Goal: Entertainment & Leisure: Consume media (video, audio)

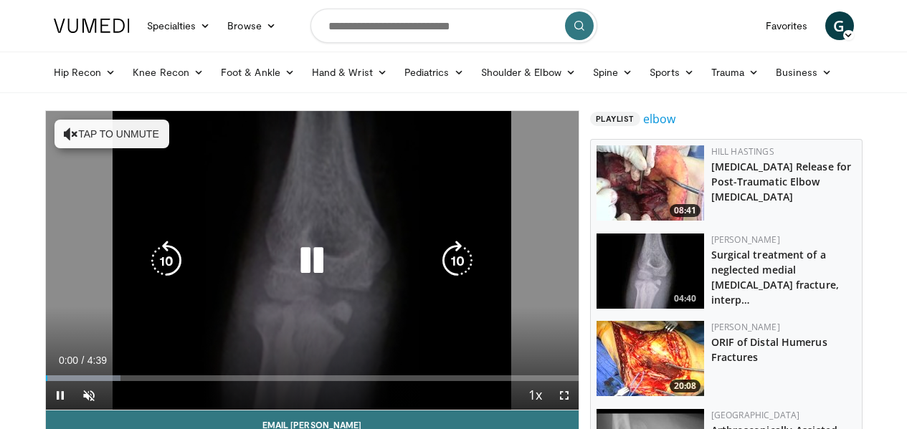
scroll to position [119, 0]
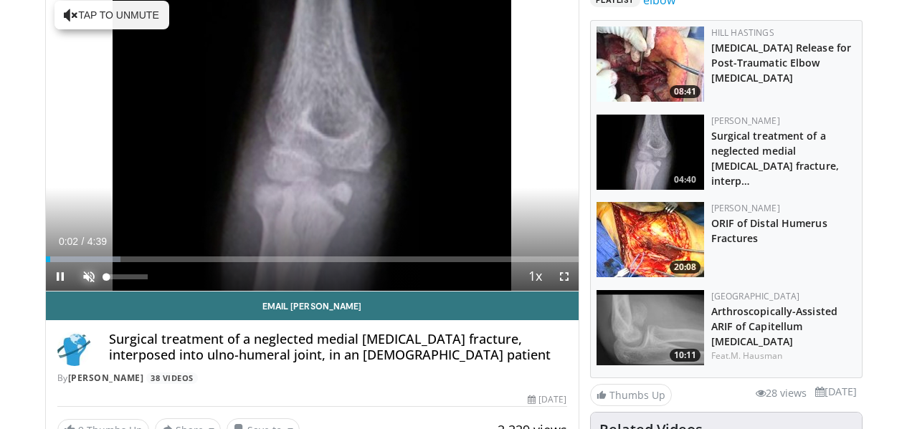
click at [75, 291] on span "Video Player" at bounding box center [89, 276] width 29 height 29
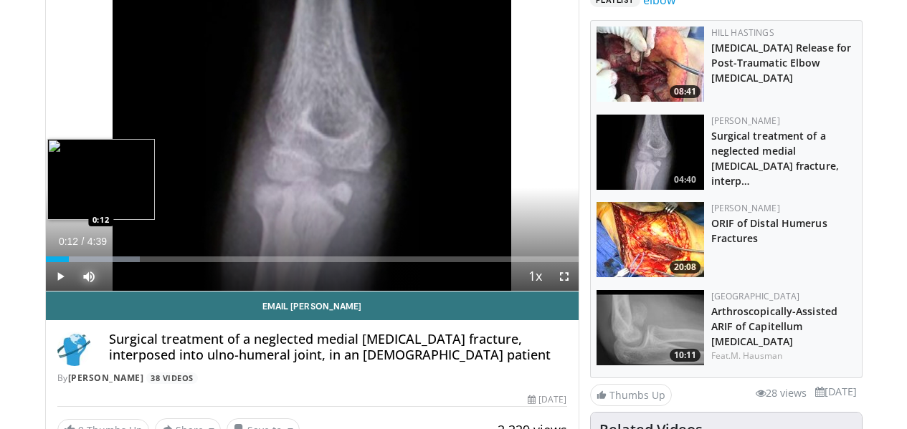
click at [46, 262] on div "Loaded : 17.68% 0:12 0:12" at bounding box center [312, 256] width 533 height 14
click at [58, 262] on div "Loaded : 21.22% 0:23 0:23" at bounding box center [312, 256] width 533 height 14
click at [70, 262] on div "Loaded : 28.31% 0:24 0:29" at bounding box center [312, 256] width 533 height 14
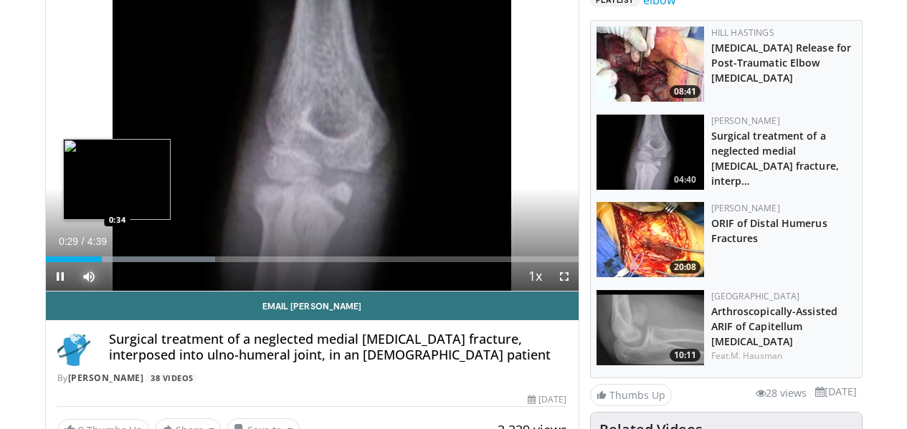
click at [82, 262] on div "Loaded : 31.86% 0:29 0:34" at bounding box center [312, 256] width 533 height 14
click at [97, 262] on div "Loaded : 35.40% 0:42 0:42" at bounding box center [312, 256] width 533 height 14
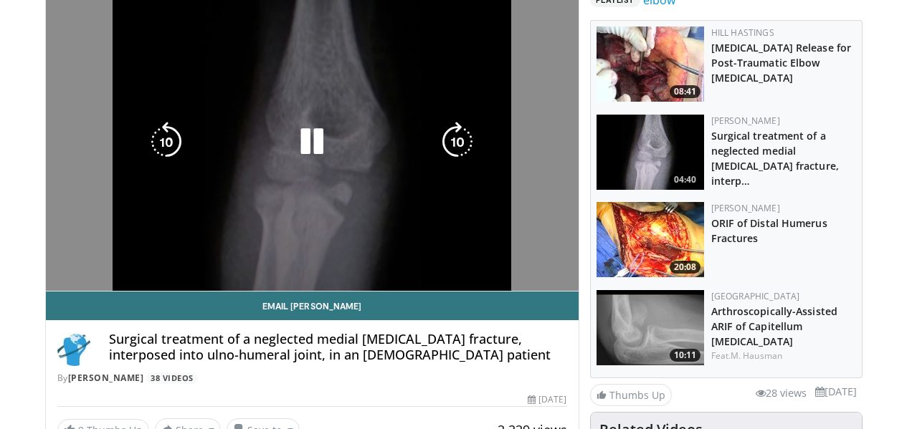
click at [224, 282] on video-js "**********" at bounding box center [312, 142] width 533 height 300
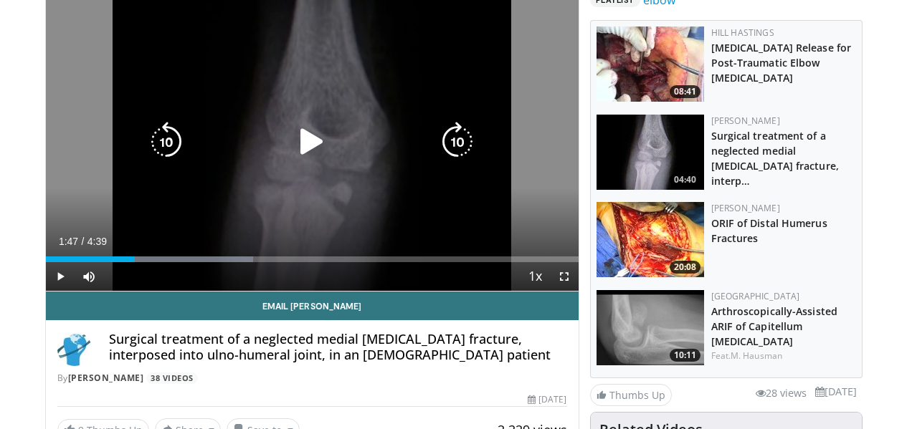
click at [234, 262] on div "Loaded : 38.95% 1:47 1:47" at bounding box center [312, 256] width 533 height 14
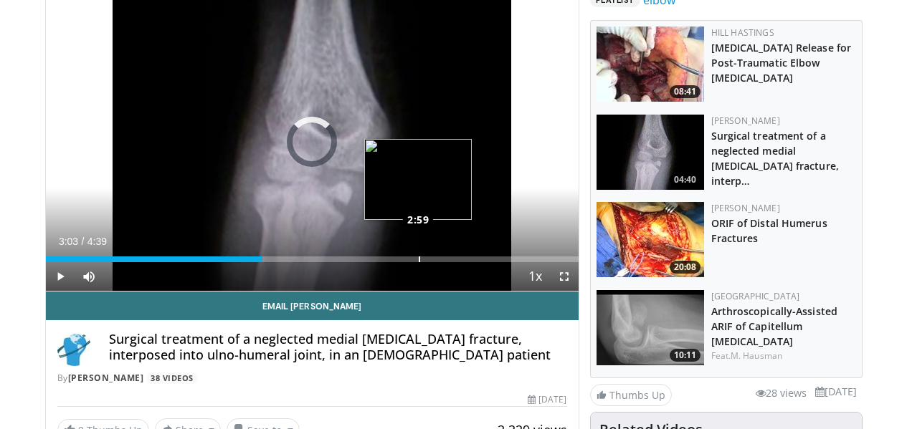
drag, startPoint x: 391, startPoint y: 281, endPoint x: 382, endPoint y: 282, distance: 8.6
click at [382, 262] on div "Loaded : 0.00% 2:59 2:59" at bounding box center [312, 256] width 533 height 14
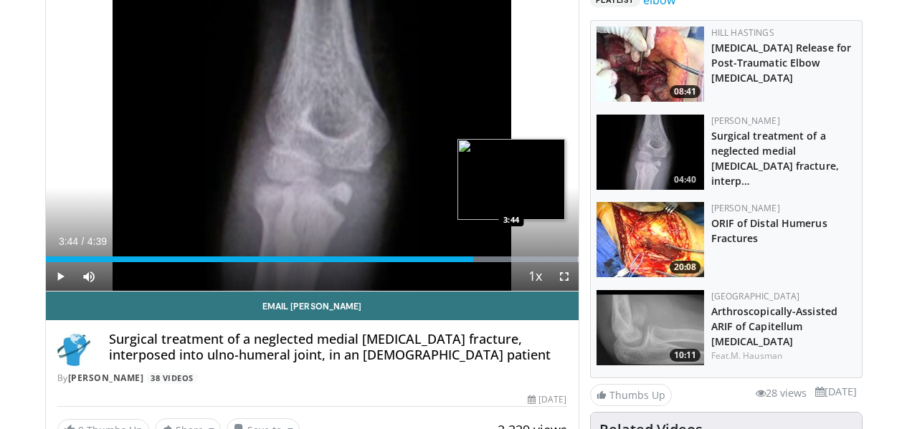
click at [476, 262] on div "Progress Bar" at bounding box center [491, 260] width 175 height 6
click at [497, 262] on div "Progress Bar" at bounding box center [491, 260] width 175 height 6
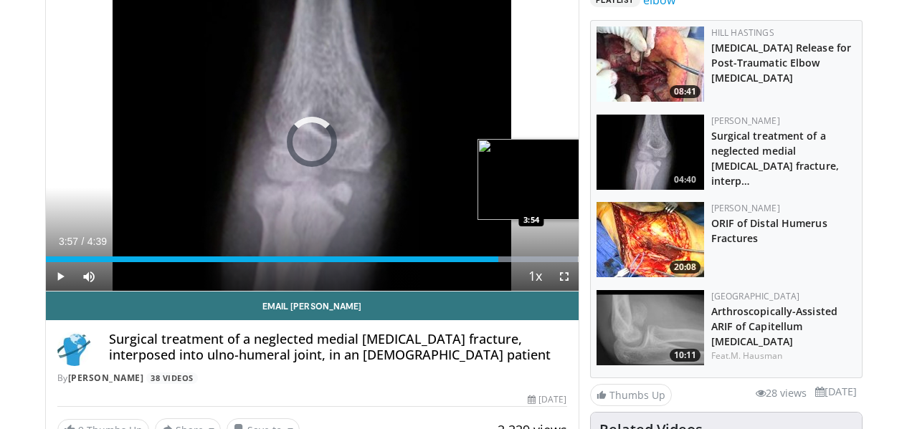
click at [495, 262] on div "Loaded : 100.00% 3:57 3:54" at bounding box center [312, 260] width 533 height 6
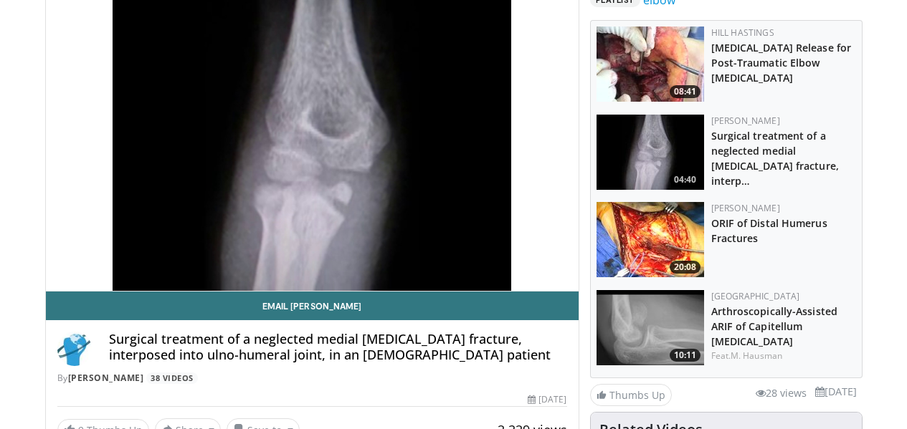
click at [508, 283] on video-js "**********" at bounding box center [312, 142] width 533 height 300
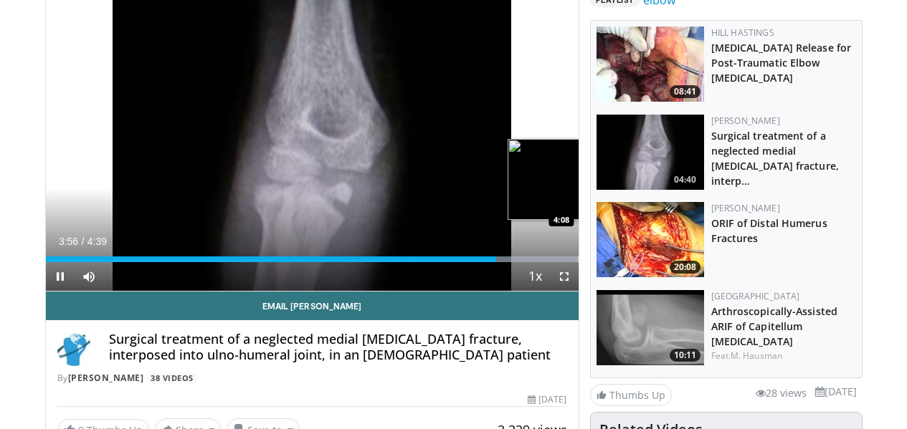
click at [528, 262] on div "Progress Bar" at bounding box center [491, 260] width 175 height 6
click at [549, 262] on div "Loaded : 100.00% 4:20 4:20" at bounding box center [312, 260] width 533 height 6
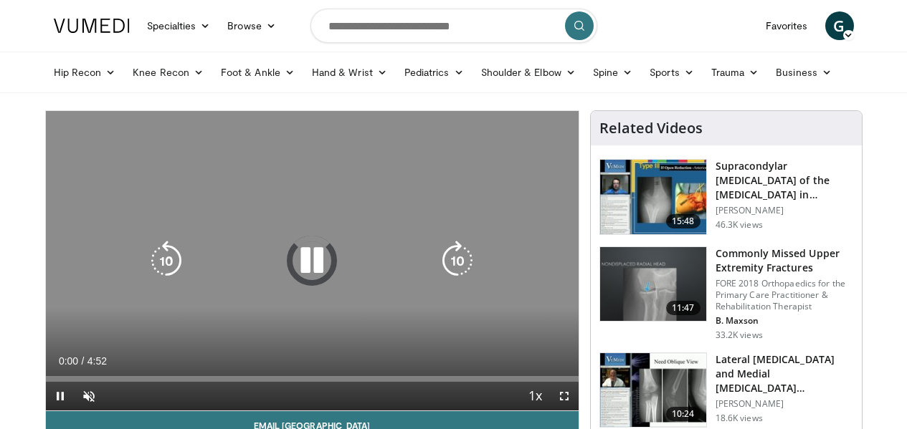
scroll to position [119, 0]
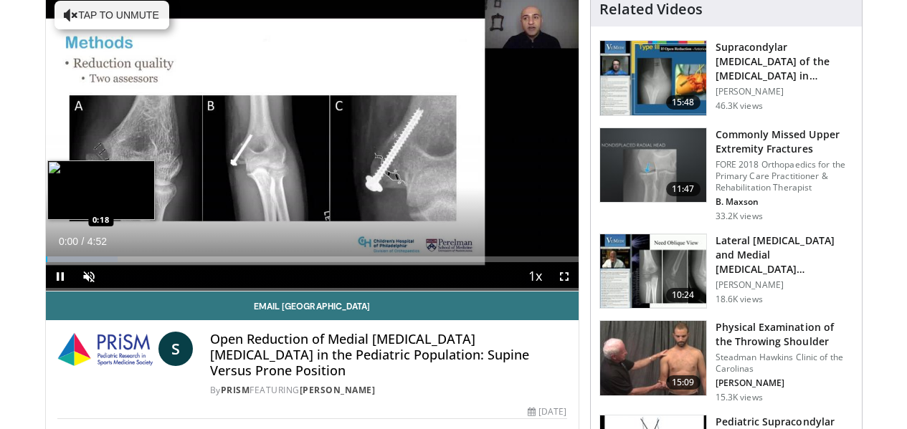
click at [47, 262] on div "Loaded : 13.58% 0:01 0:18" at bounding box center [312, 260] width 533 height 6
click at [75, 262] on div "Loaded : 23.76% 0:19 0:32" at bounding box center [312, 256] width 533 height 14
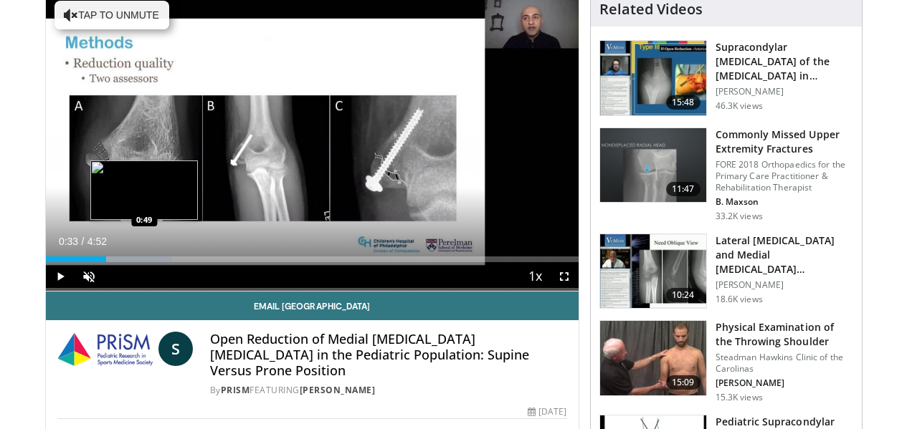
click at [109, 262] on div "Progress Bar" at bounding box center [112, 260] width 119 height 6
click at [128, 262] on div "Loaded : 33.95% 0:50 0:59" at bounding box center [312, 260] width 533 height 6
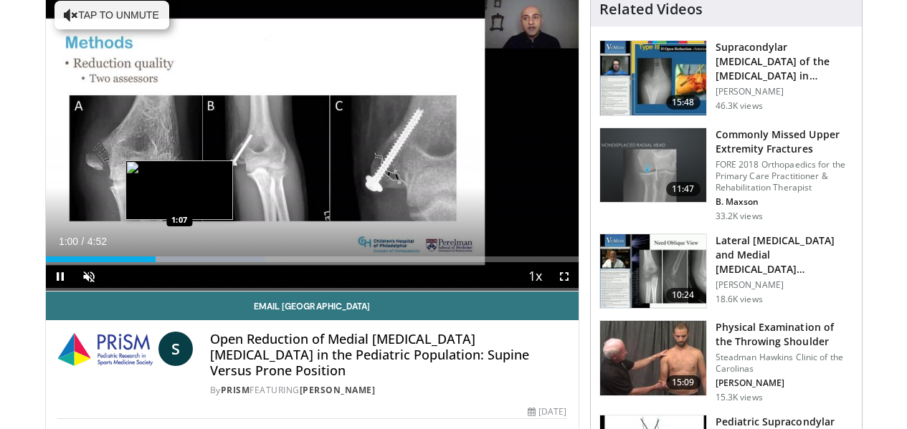
click at [143, 262] on div "Loaded : 41.06% 1:00 1:07" at bounding box center [312, 256] width 533 height 14
click at [158, 262] on div "Loaded : 44.13% 1:08 1:13" at bounding box center [312, 256] width 533 height 14
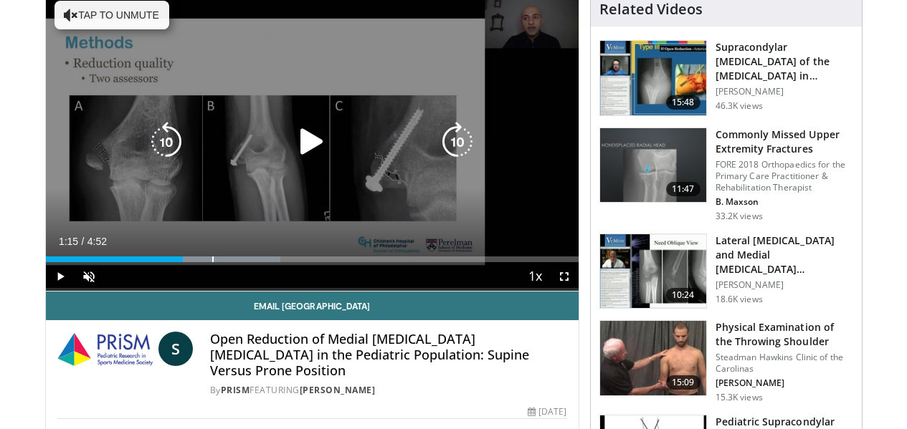
click at [176, 262] on div "Loaded : 44.13% 1:15 1:23" at bounding box center [312, 256] width 533 height 14
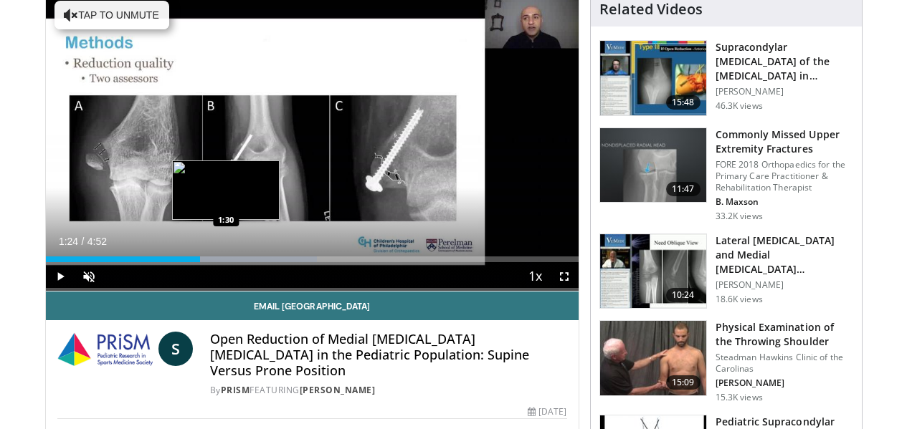
click at [191, 262] on div "Loaded : 50.92% 1:24 1:30" at bounding box center [312, 256] width 533 height 14
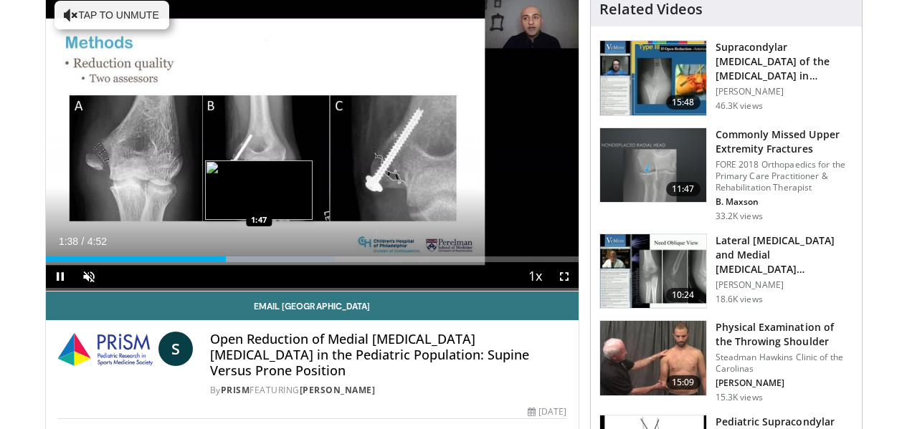
click at [223, 262] on div "Loaded : 54.31% 1:38 1:47" at bounding box center [312, 256] width 533 height 14
click at [244, 262] on div "Loaded : 58.17% 1:49 1:58" at bounding box center [312, 256] width 533 height 14
click at [267, 262] on div "Loaded : 61.10% 1:58 2:09" at bounding box center [312, 256] width 533 height 14
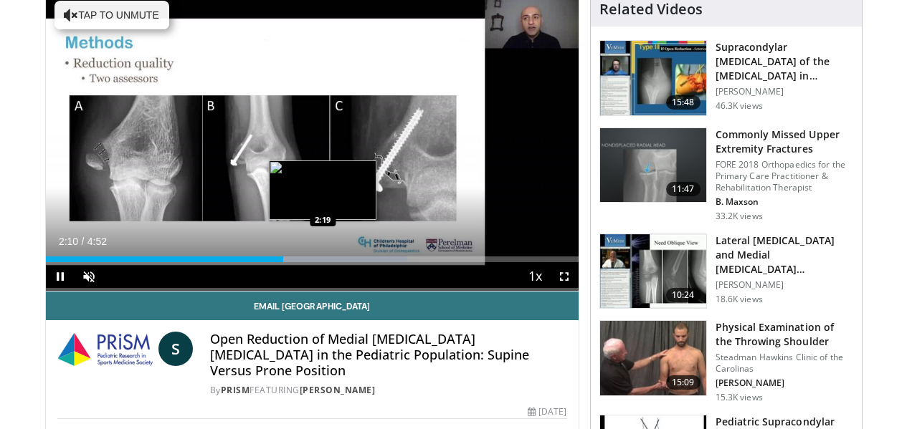
click at [287, 262] on div "Loaded : 67.89% 2:10 2:19" at bounding box center [312, 256] width 533 height 14
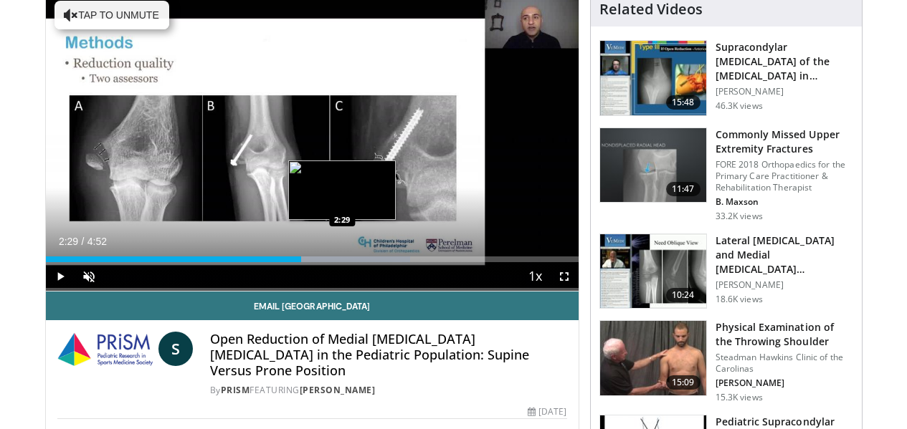
click at [306, 262] on div "Progress Bar" at bounding box center [329, 260] width 162 height 6
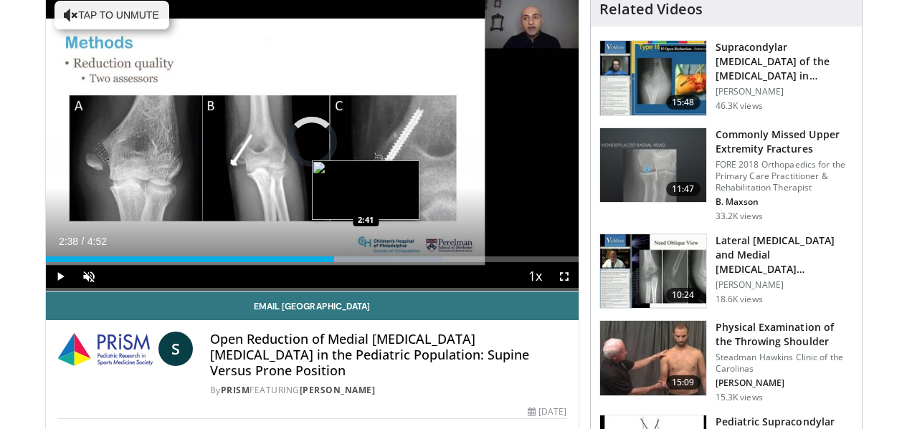
click at [331, 262] on div "Progress Bar" at bounding box center [354, 260] width 177 height 6
click at [344, 262] on div "Loaded : 74.68% 2:41 2:47" at bounding box center [312, 260] width 533 height 6
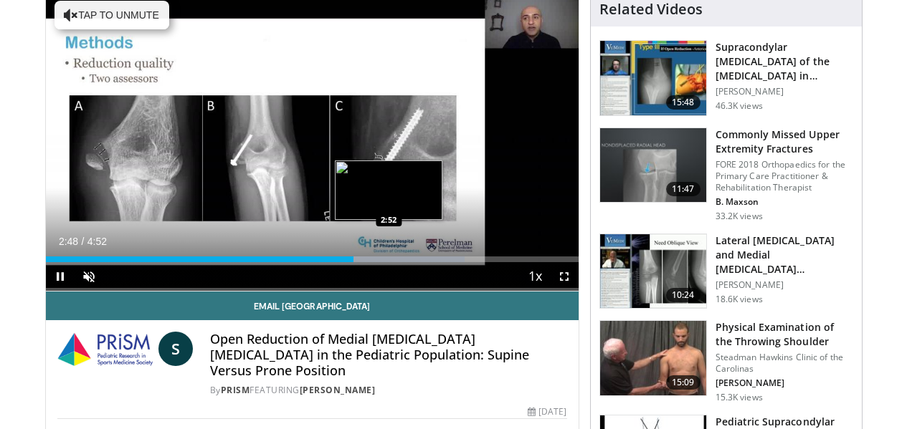
click at [389, 262] on div "Progress Bar" at bounding box center [389, 260] width 1 height 6
click at [364, 262] on div "Loaded : 81.47% 2:58 2:58" at bounding box center [312, 260] width 533 height 6
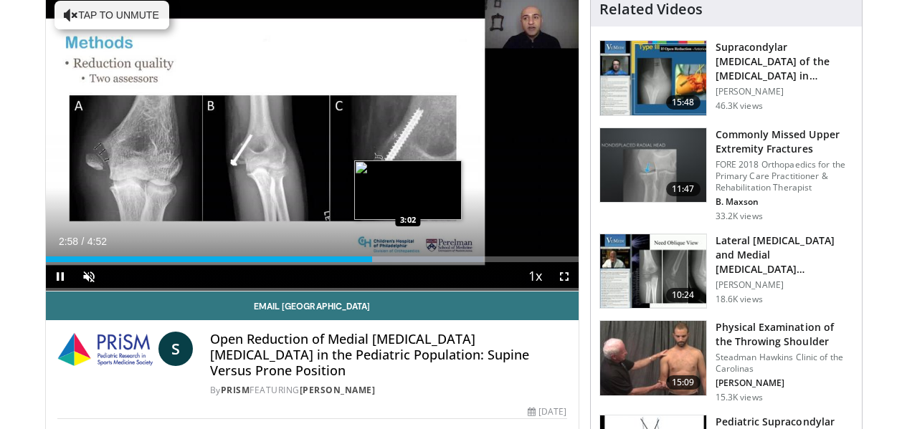
click at [373, 262] on div "Loaded : 82.13% 2:59 3:02" at bounding box center [312, 260] width 533 height 6
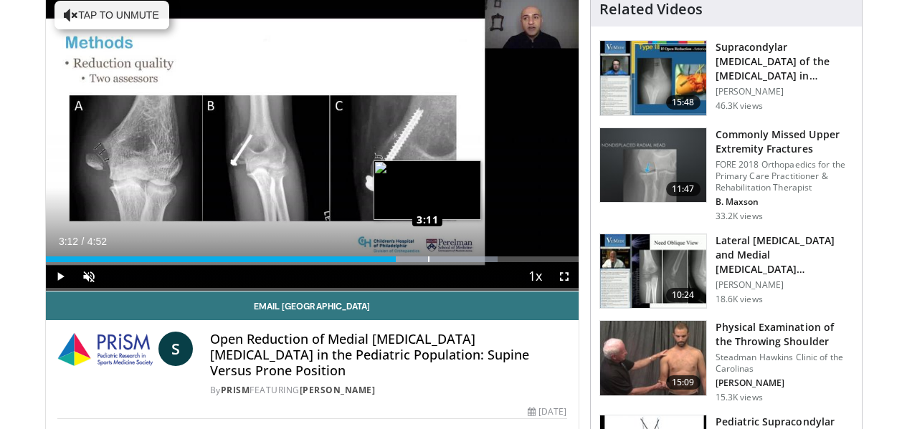
click at [428, 262] on div "Progress Bar" at bounding box center [428, 260] width 1 height 6
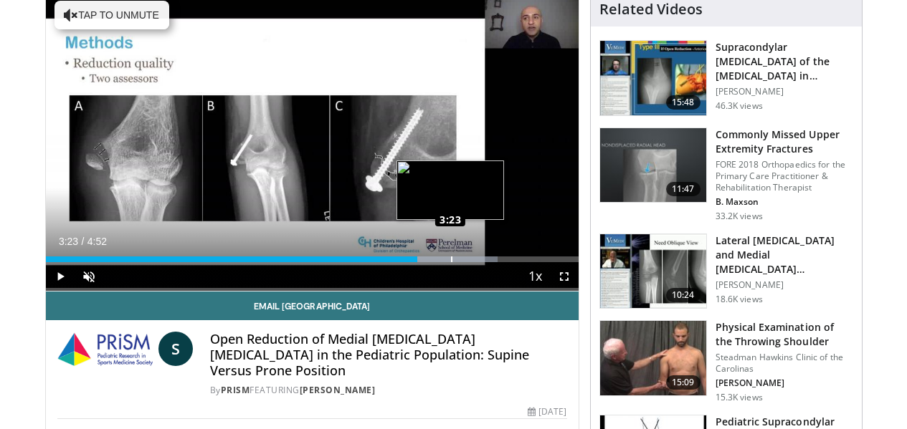
click at [451, 262] on div "Progress Bar" at bounding box center [451, 260] width 1 height 6
click at [468, 262] on div "Progress Bar" at bounding box center [468, 260] width 1 height 6
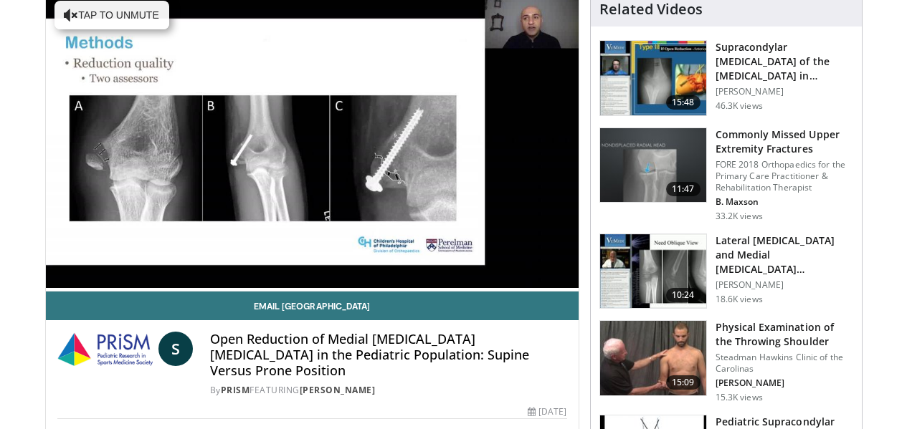
click at [417, 287] on div "10 seconds Tap to unmute" at bounding box center [312, 141] width 533 height 299
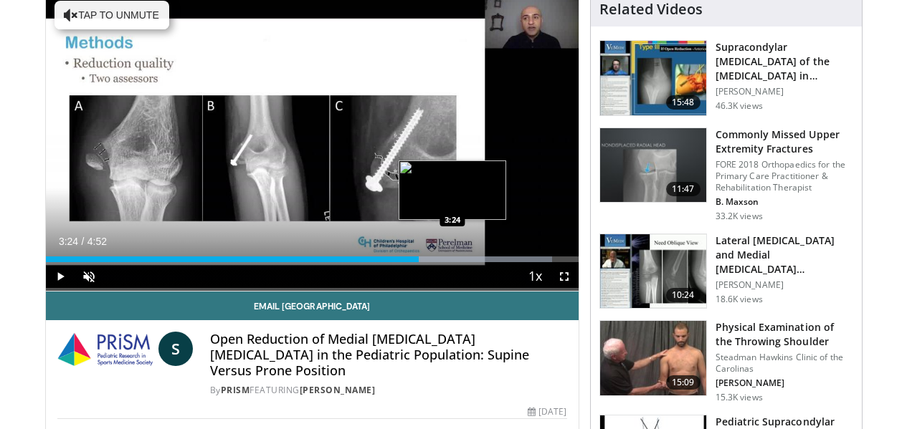
click at [417, 262] on div "Loaded : 95.05% 3:24 3:24" at bounding box center [312, 260] width 533 height 6
click at [433, 262] on div "Loaded : 95.05% 3:33 3:33" at bounding box center [312, 260] width 533 height 6
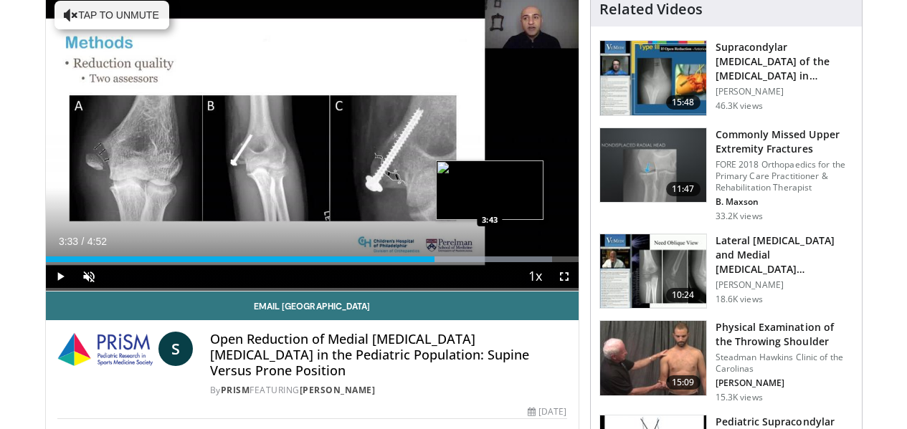
click at [490, 262] on div "Progress Bar" at bounding box center [490, 260] width 1 height 6
click at [467, 262] on div "Progress Bar" at bounding box center [477, 260] width 157 height 6
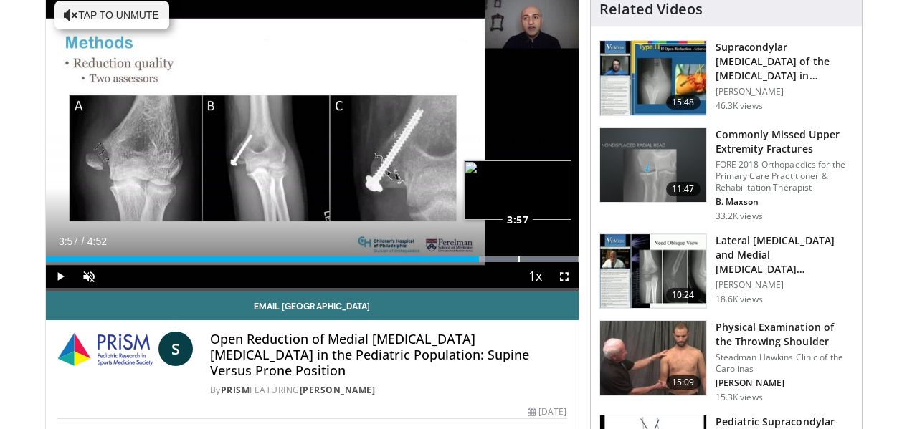
click at [482, 262] on div "Loaded : 100.00% 3:57 3:57" at bounding box center [312, 260] width 533 height 6
click at [507, 262] on div "Loaded : 100.00% 4:10 4:10" at bounding box center [312, 256] width 533 height 14
click at [518, 262] on div "Loaded : 100.00% 4:10 4:16" at bounding box center [312, 256] width 533 height 14
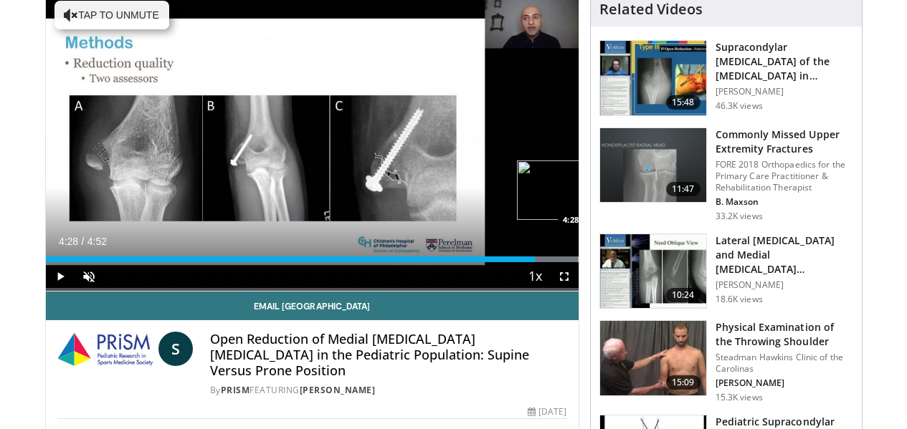
click at [543, 262] on div "Loaded : 100.00% 4:28 4:28" at bounding box center [312, 256] width 533 height 14
click at [556, 262] on div "Loaded : 100.00% 4:28 4:34" at bounding box center [312, 256] width 533 height 14
